Goal: Task Accomplishment & Management: Use online tool/utility

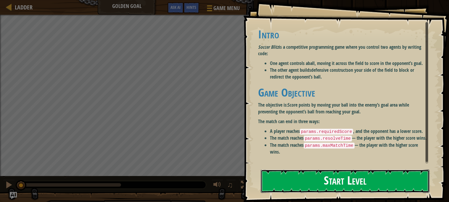
click at [332, 177] on button "Start Level" at bounding box center [345, 181] width 169 height 23
click at [331, 178] on div "Goals Intro Soccer Blitz is a competitive programming game where you control tw…" at bounding box center [224, 101] width 449 height 202
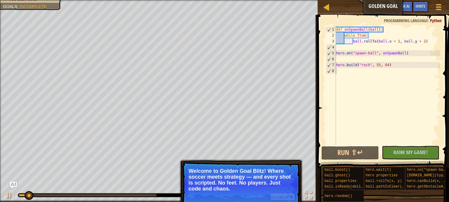
click at [379, 80] on div "def onSpawnBall ( ball ) : while True : ball . rollTo ( ball . x + 1 , ball . y…" at bounding box center [387, 92] width 105 height 130
click at [386, 45] on div "def onSpawnBall ( ball ) : while True : ball . rollTo ( ball . x + 1 , ball . y…" at bounding box center [387, 92] width 105 height 130
click at [367, 42] on div "def onSpawnBall ( ball ) : while True : ball . rollTo ( ball . x + 1 , ball . y…" at bounding box center [387, 92] width 105 height 130
click at [390, 63] on div "def onSpawnBall ( ball ) : while True : ball . rollTo ( ball . x + 1 , ball . y…" at bounding box center [387, 92] width 105 height 130
type textarea "[DOMAIN_NAME]("rock", 55, 64)"
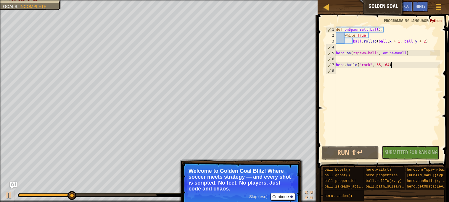
click at [388, 93] on div "def onSpawnBall ( ball ) : while True : ball . rollTo ( ball . x + 1 , ball . y…" at bounding box center [387, 92] width 105 height 130
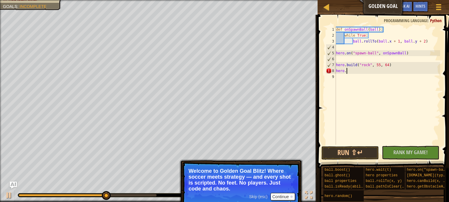
scroll to position [2, 1]
type textarea "hero"
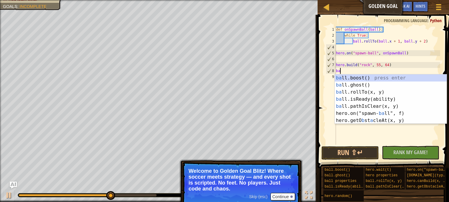
type textarea "b"
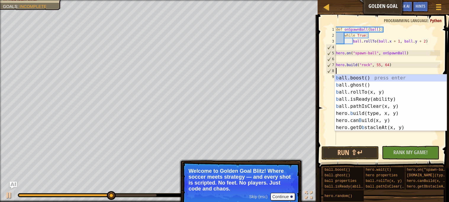
type textarea "[DOMAIN_NAME]("rock", 55, 64)"
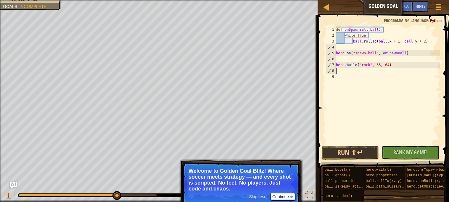
click at [370, 35] on div "def onSpawnBall ( ball ) : while True : ball . rollTo ( ball . x + 1 , ball . y…" at bounding box center [387, 92] width 105 height 130
click at [378, 42] on div "def onSpawnBall ( ball ) : while True : ball . rollTo ( ball . x + 1 , ball . y…" at bounding box center [387, 92] width 105 height 130
click at [385, 41] on div "def onSpawnBall ( ball ) : while True : ball . rollTo ( ball . x + 1 , ball . y…" at bounding box center [387, 92] width 105 height 130
click at [391, 40] on div "def onSpawnBall ( ball ) : while True : ball . rollTo ( ball . x + 1 , ball . y…" at bounding box center [387, 92] width 105 height 130
click at [401, 41] on div "def onSpawnBall ( ball ) : while True : ball . rollTo ( ball . x + 1 , ball . y…" at bounding box center [387, 92] width 105 height 130
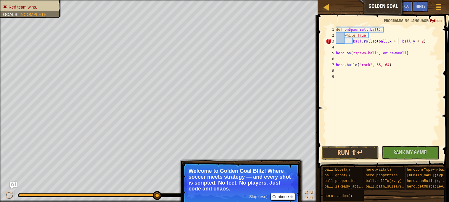
scroll to position [2, 5]
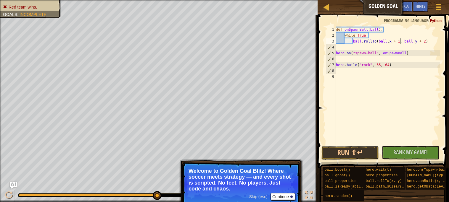
type textarea "ball.rollTo(ball.x + 1, ball.y + 2)"
